Goal: Transaction & Acquisition: Subscribe to service/newsletter

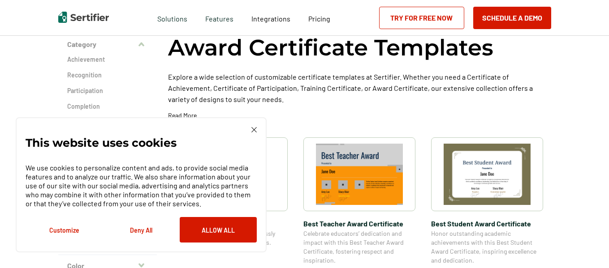
scroll to position [63, 0]
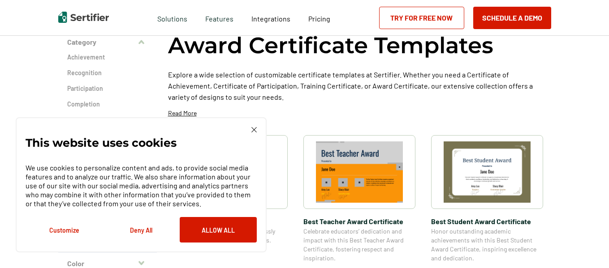
click at [253, 132] on img at bounding box center [253, 129] width 5 height 5
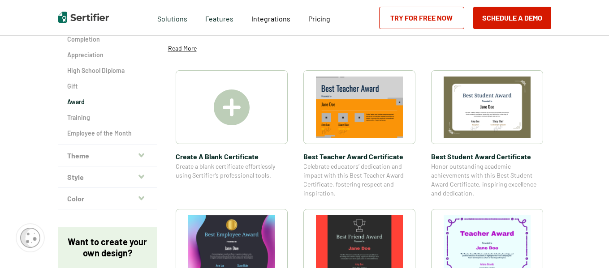
scroll to position [126, 0]
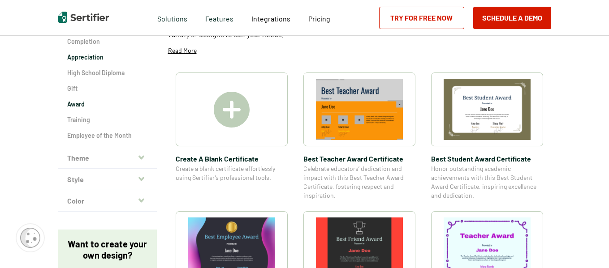
click at [78, 55] on h2 "Appreciation" at bounding box center [107, 57] width 81 height 9
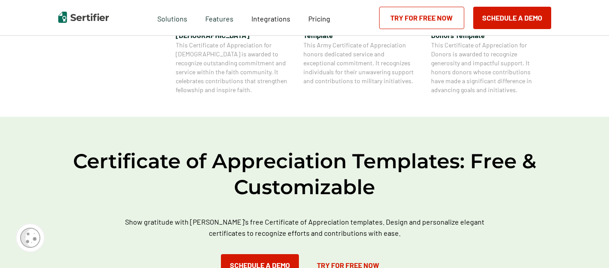
scroll to position [511, 0]
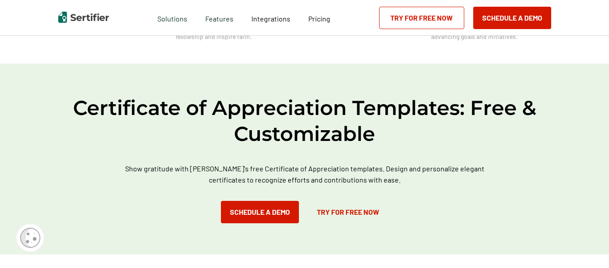
click at [361, 210] on link "Try for Free Now" at bounding box center [348, 212] width 80 height 22
click at [357, 211] on link "Try for Free Now" at bounding box center [348, 212] width 80 height 22
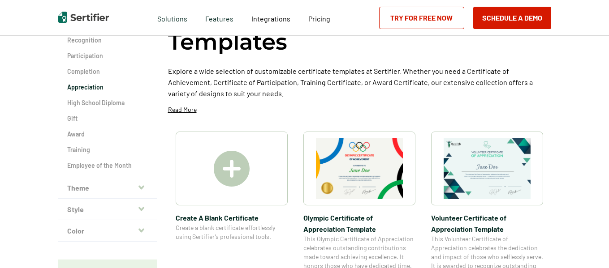
scroll to position [522, 0]
